Goal: Information Seeking & Learning: Find specific page/section

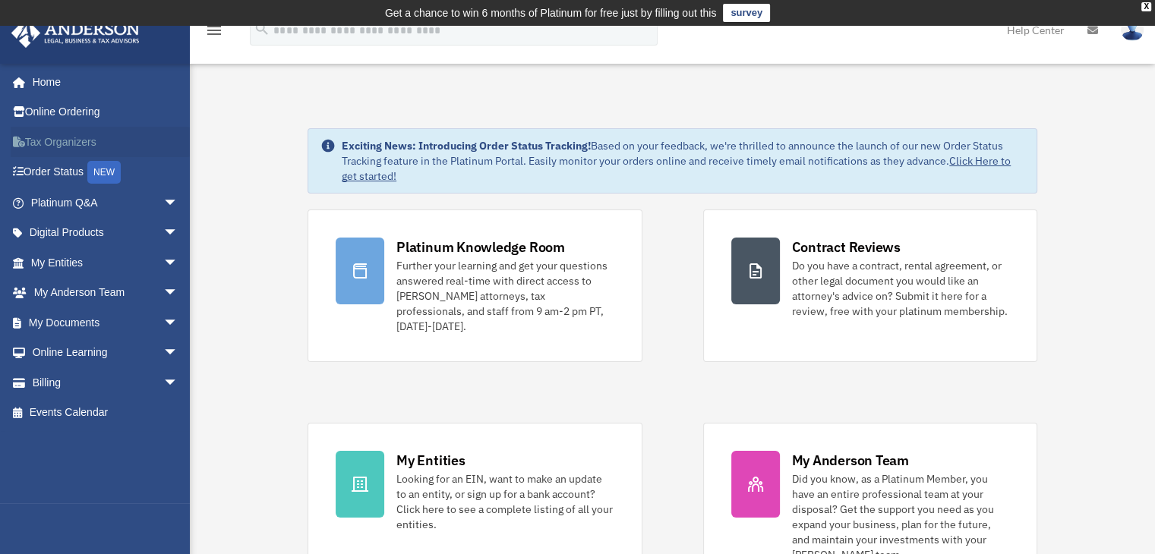
click at [68, 145] on link "Tax Organizers" at bounding box center [106, 142] width 191 height 30
click at [163, 263] on span "arrow_drop_down" at bounding box center [178, 263] width 30 height 31
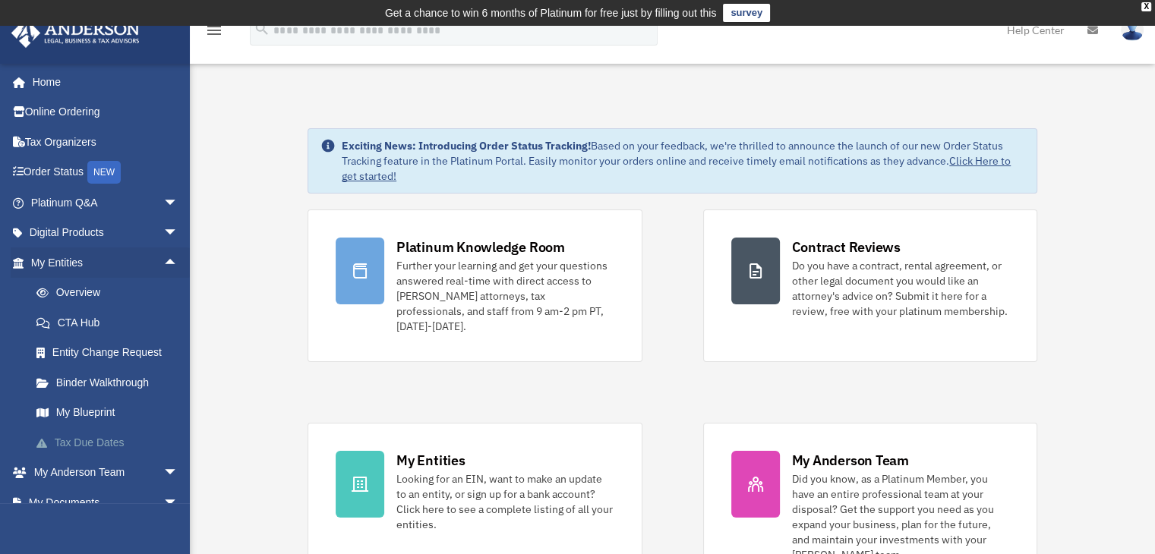
click at [84, 450] on link "Tax Due Dates" at bounding box center [111, 442] width 180 height 30
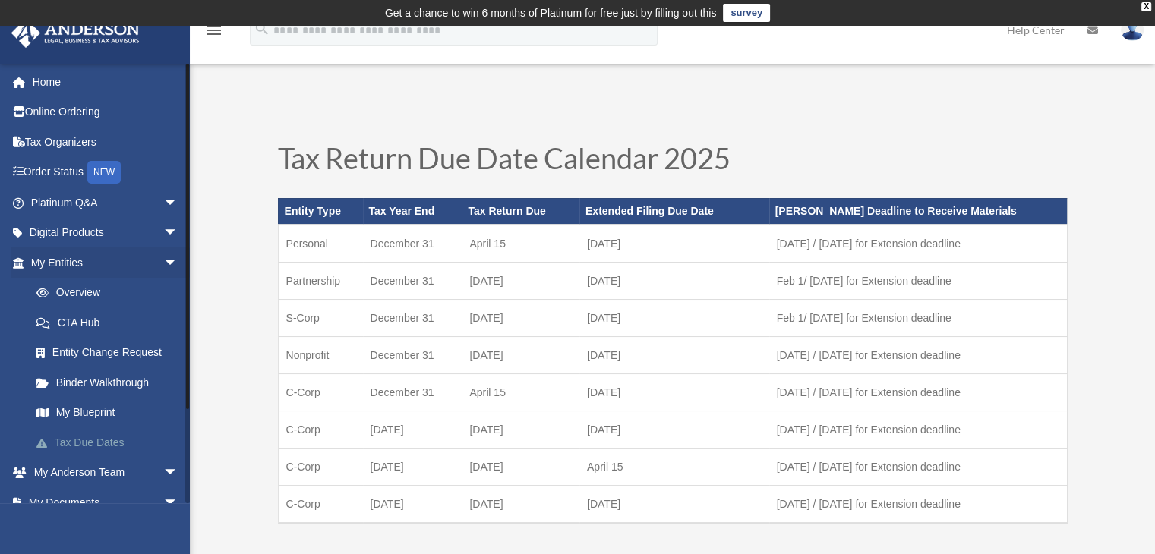
click at [68, 443] on link "Tax Due Dates" at bounding box center [111, 442] width 180 height 30
click at [70, 416] on link "My Blueprint" at bounding box center [111, 413] width 180 height 30
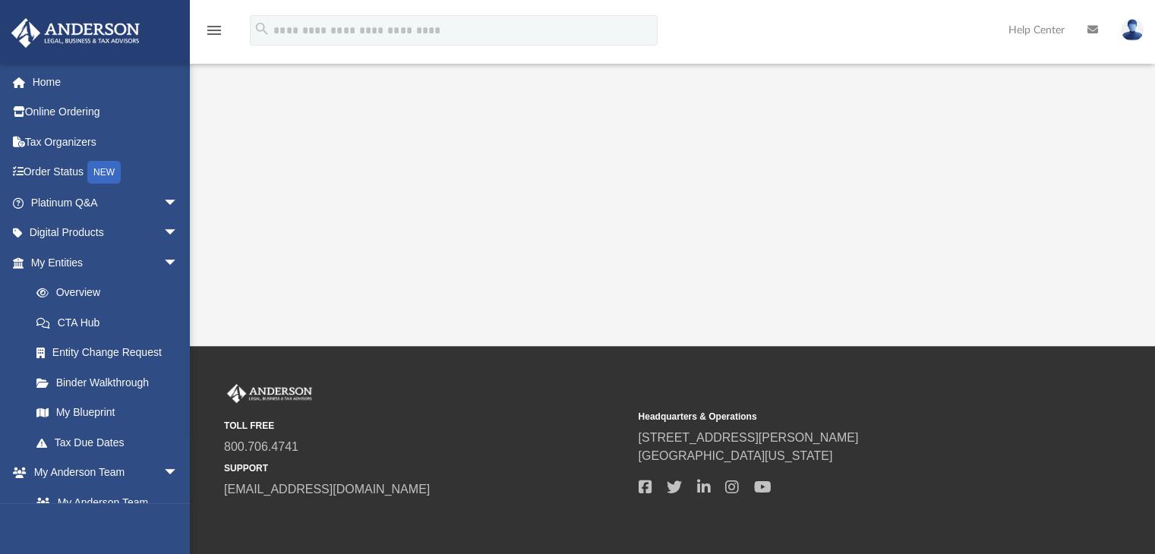
scroll to position [490, 0]
